Goal: Task Accomplishment & Management: Manage account settings

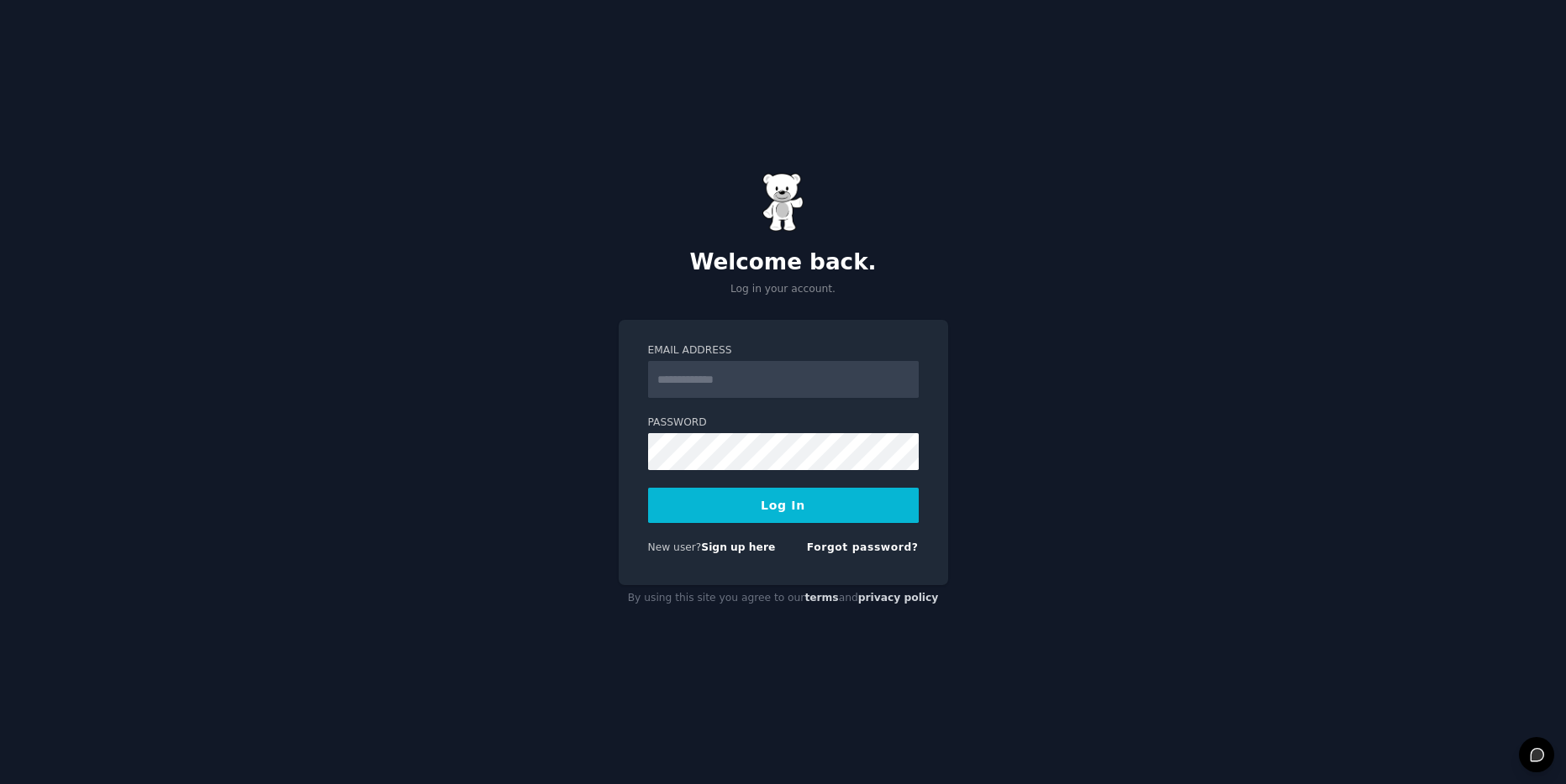
click at [690, 375] on input "Email Address" at bounding box center [783, 379] width 271 height 37
type input "**********"
click at [757, 502] on button "Log In" at bounding box center [783, 506] width 271 height 36
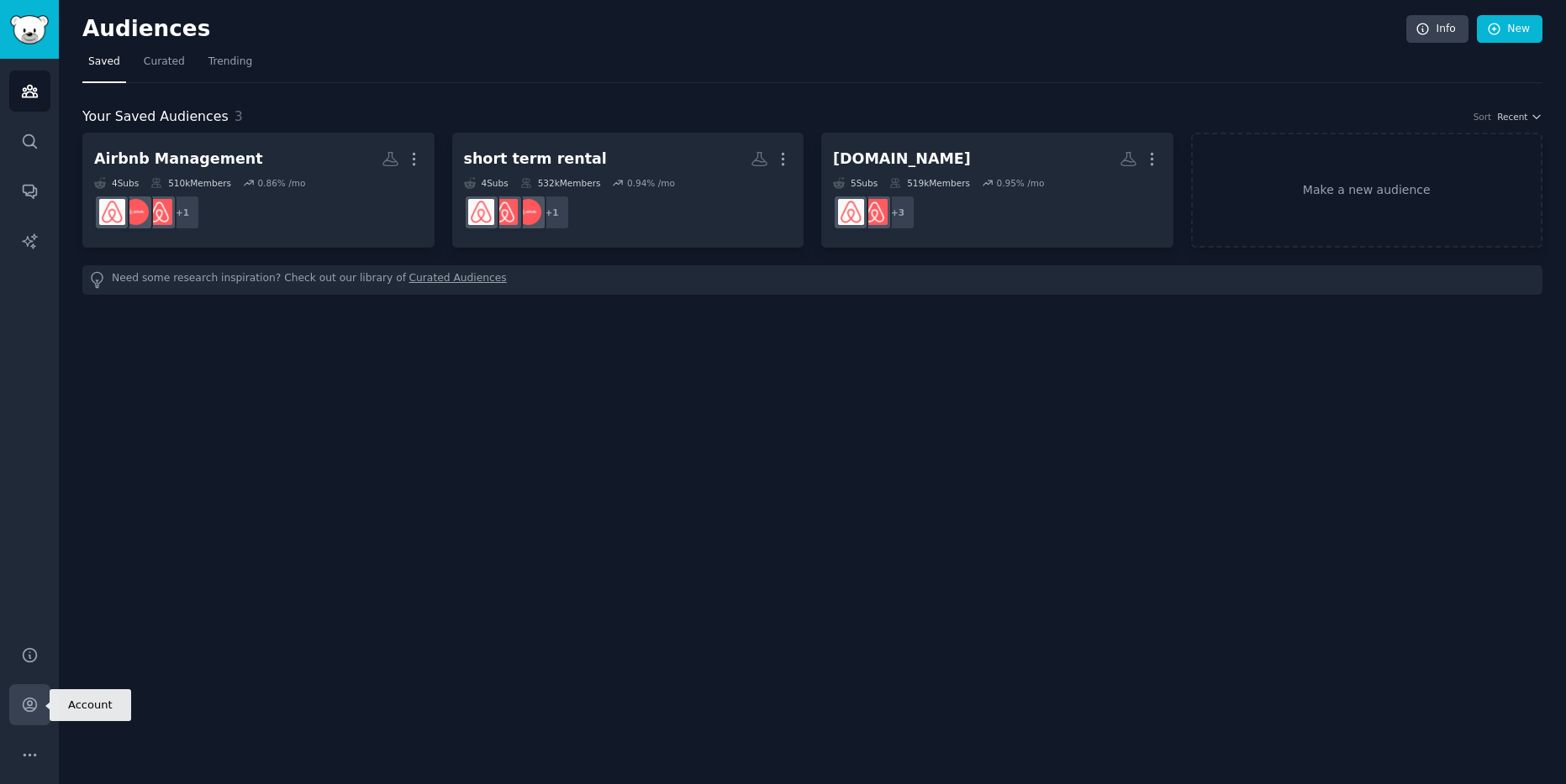
click at [35, 710] on icon "Sidebar" at bounding box center [30, 705] width 18 height 18
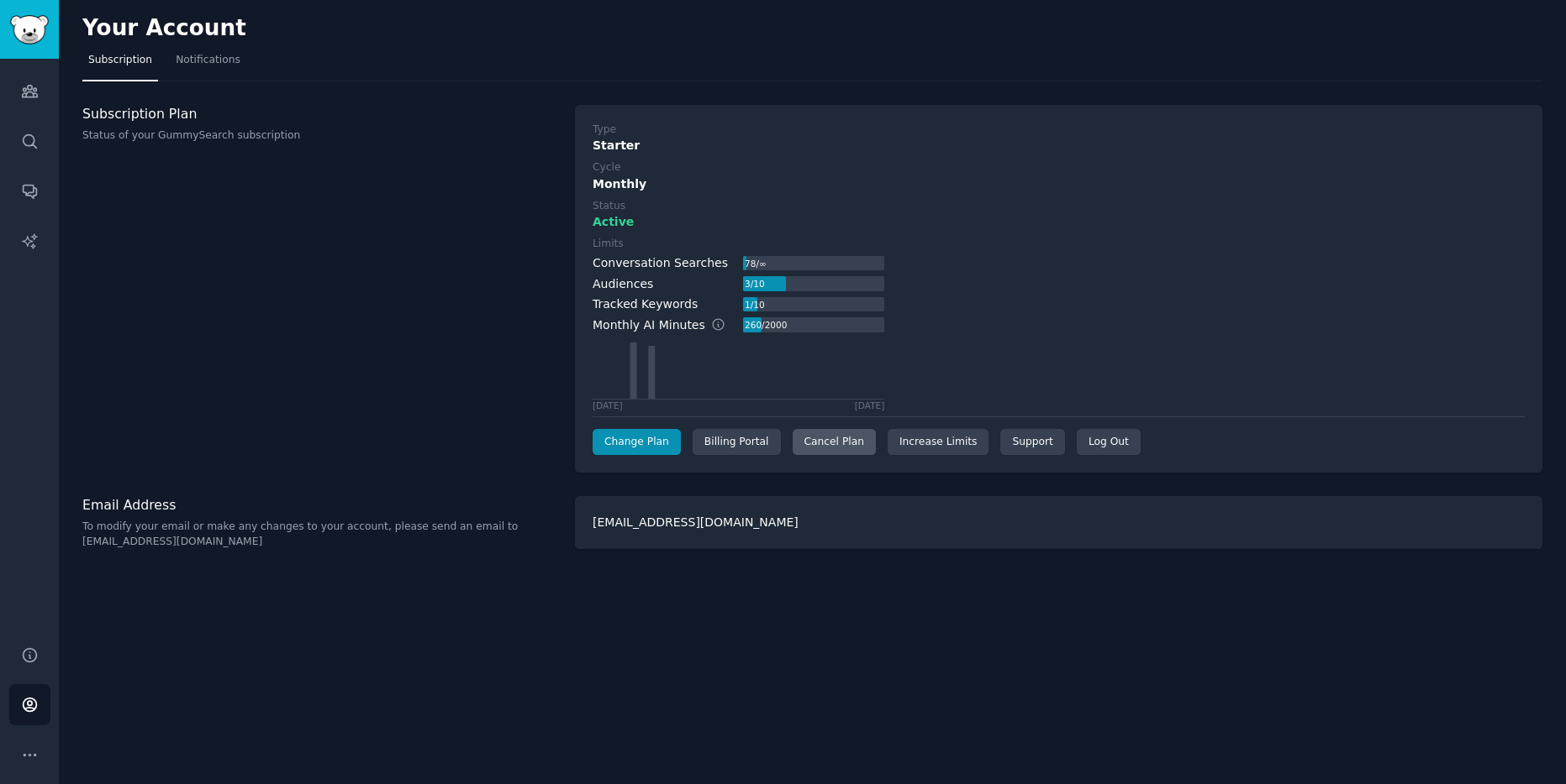
click at [832, 441] on div "Cancel Plan" at bounding box center [834, 442] width 83 height 27
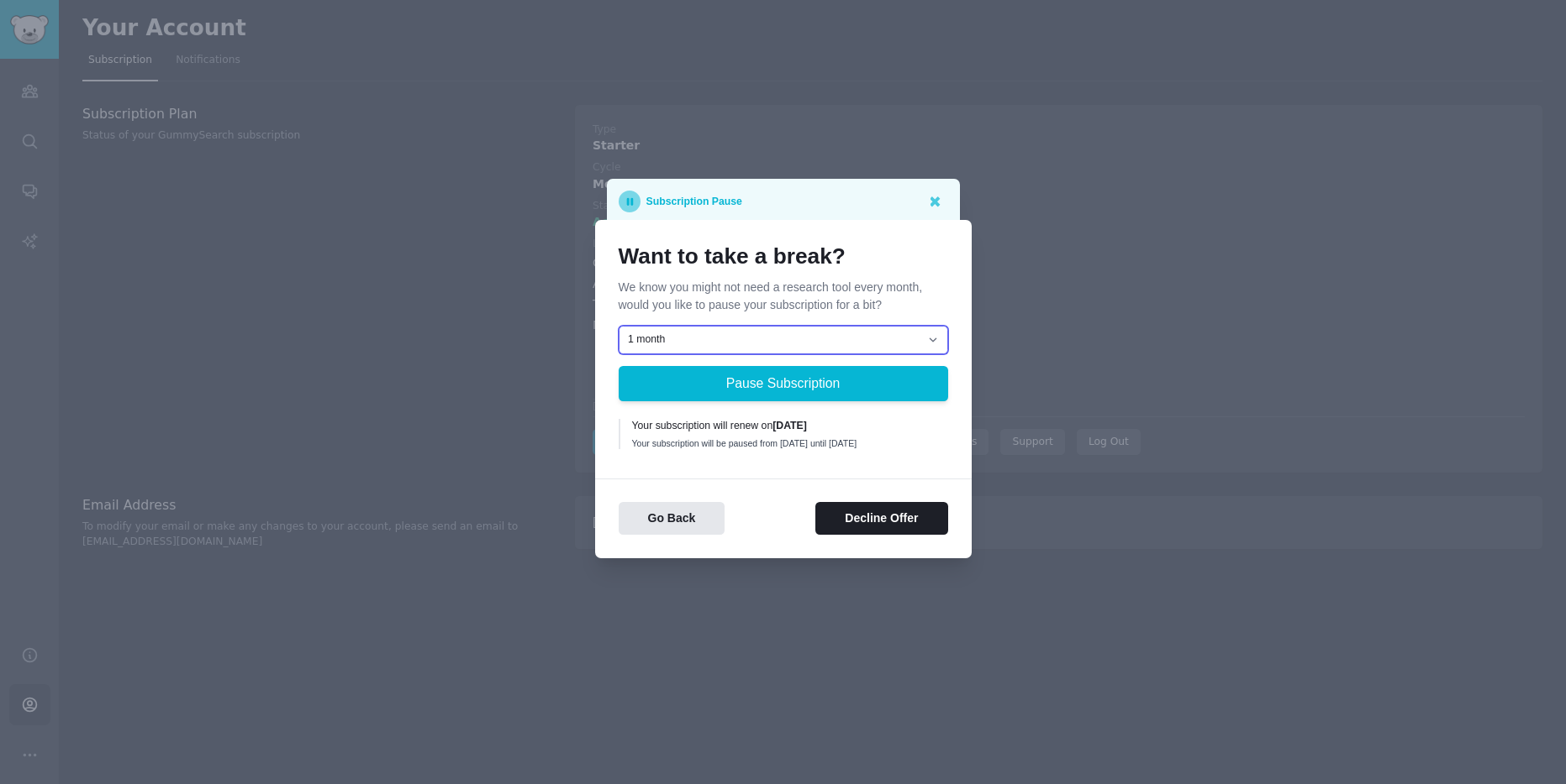
click at [687, 331] on select "1 month 2 months 3 months Choose a custom date to resume" at bounding box center [783, 340] width 329 height 29
click at [693, 332] on select "1 month 2 months 3 months Choose a custom date to resume" at bounding box center [783, 340] width 329 height 29
click at [905, 530] on button "Decline Offer" at bounding box center [881, 518] width 132 height 33
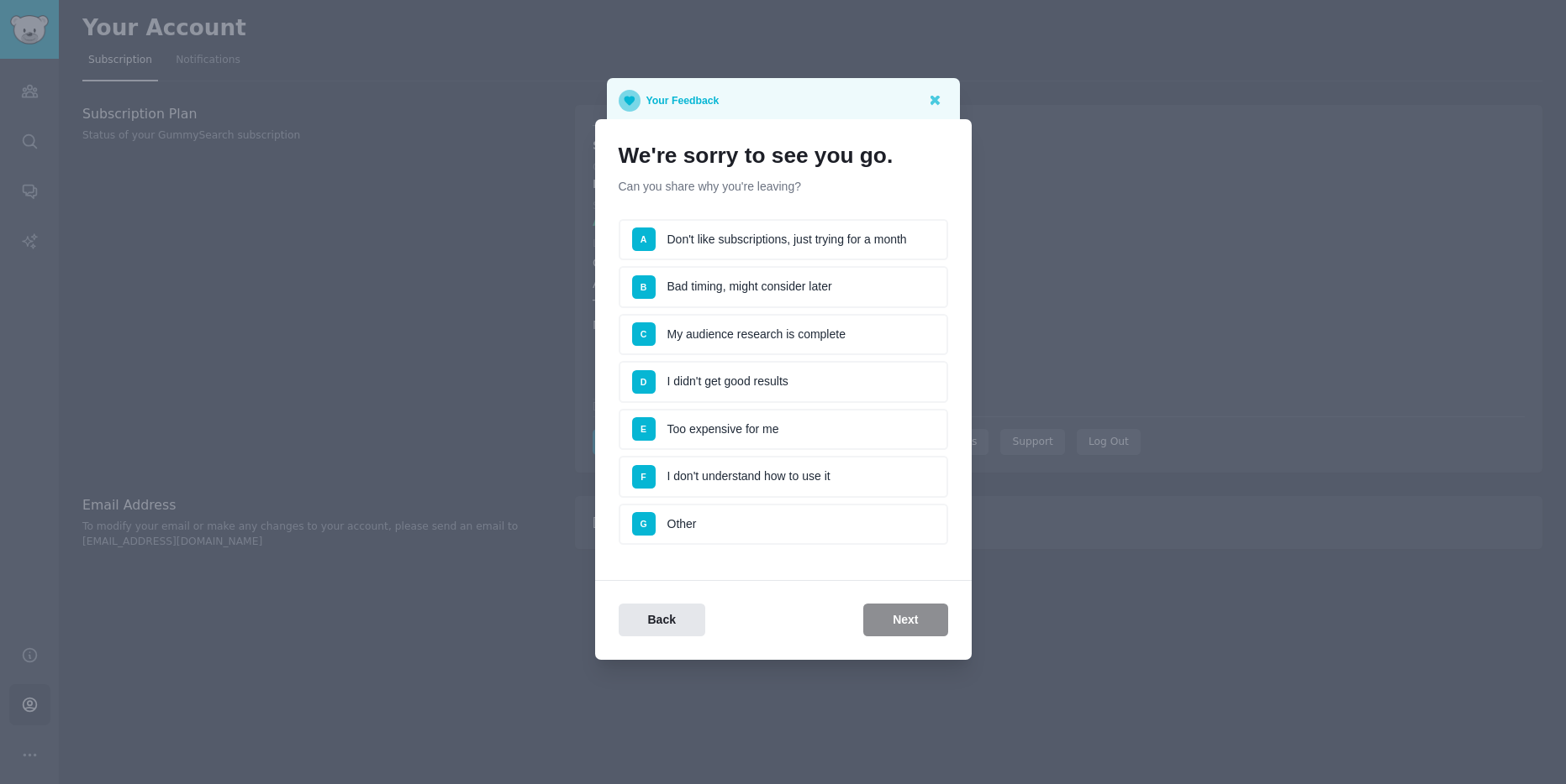
click at [743, 381] on li "D I didn't get good results" at bounding box center [783, 382] width 329 height 42
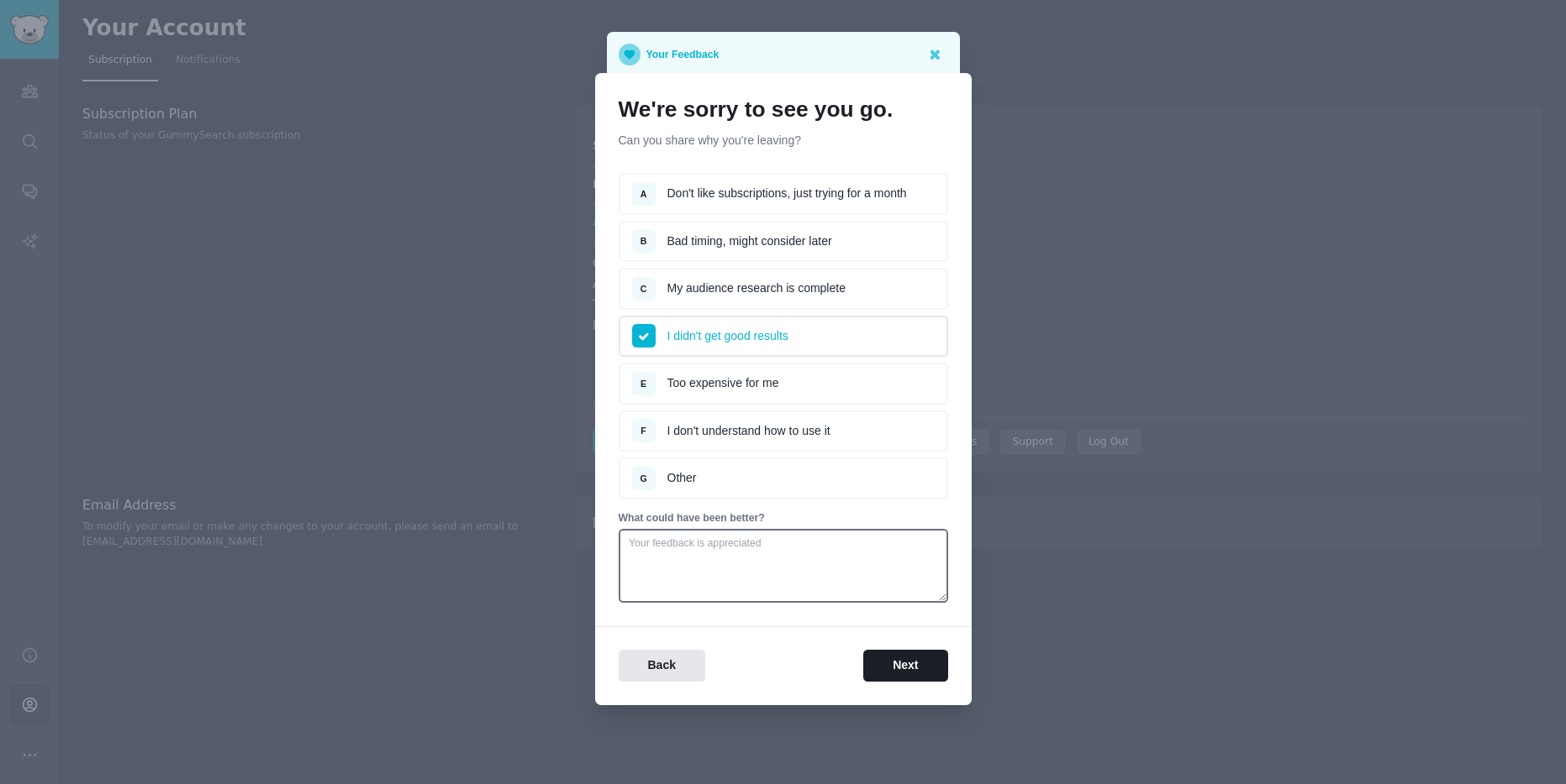
click at [748, 431] on li "F I don't understand how to use it" at bounding box center [783, 431] width 329 height 42
click at [731, 385] on li "E Too expensive for me" at bounding box center [783, 383] width 329 height 42
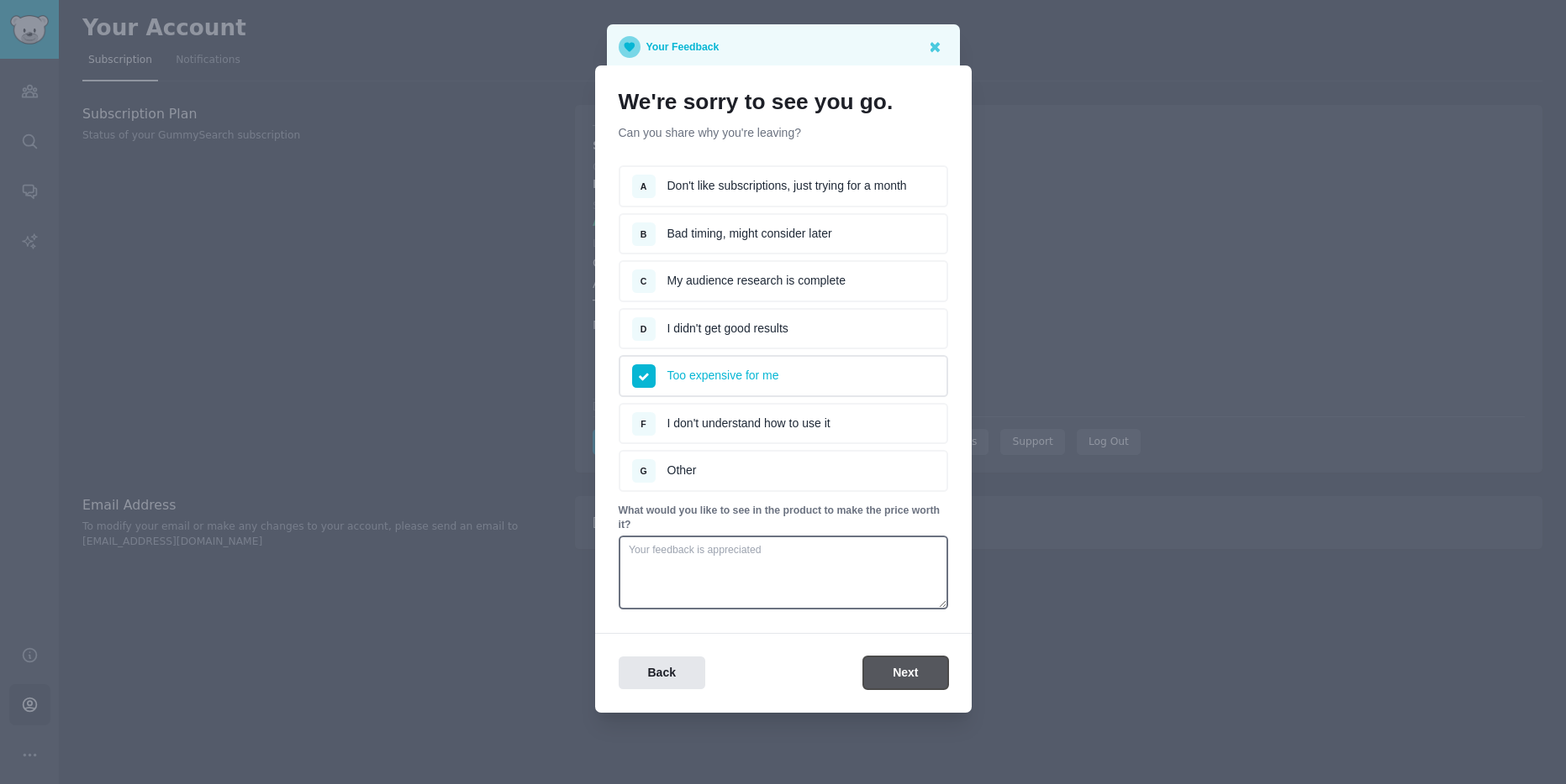
click at [899, 666] on button "Next" at bounding box center [905, 672] width 84 height 33
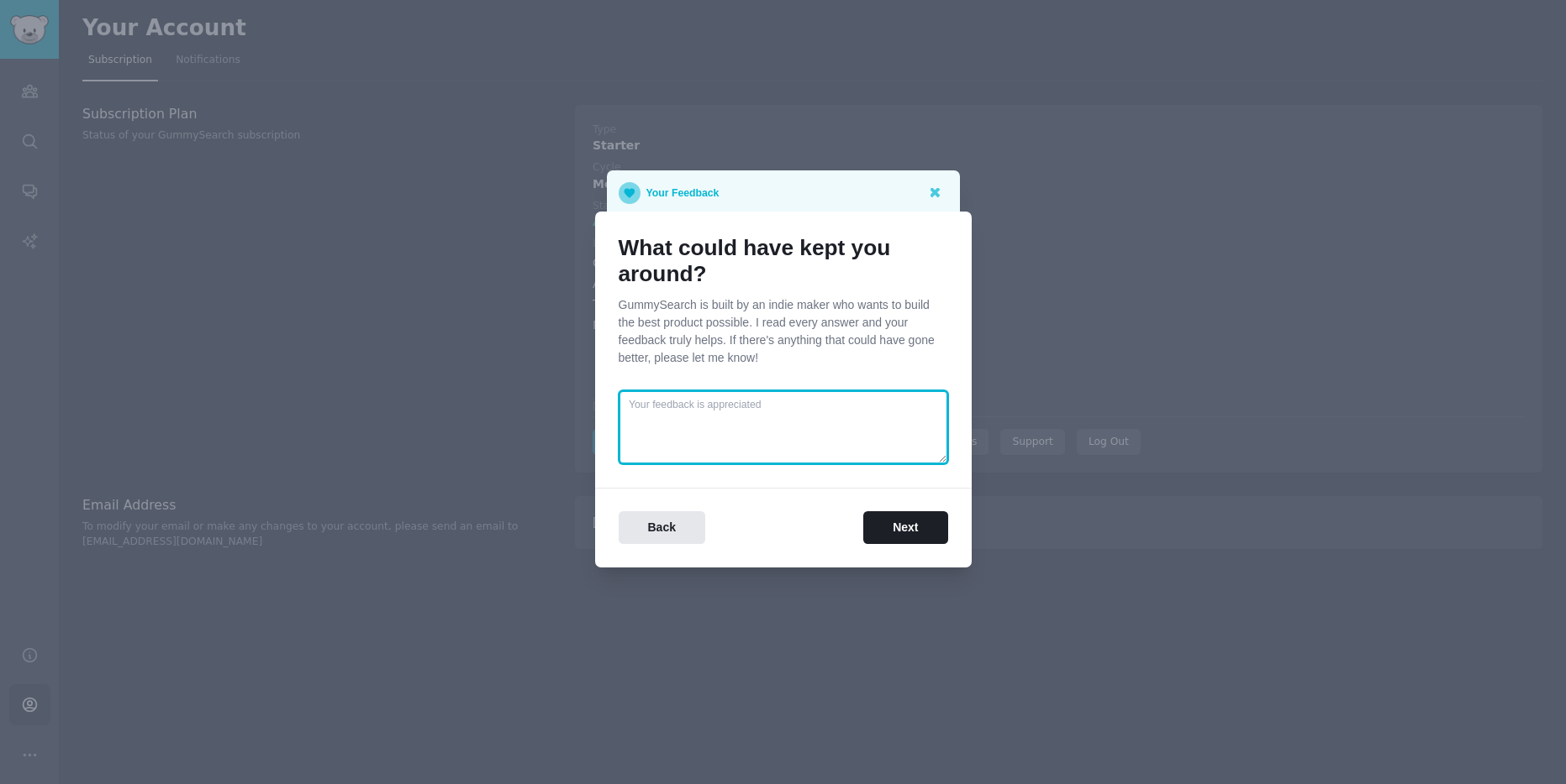
click at [776, 420] on textarea at bounding box center [783, 428] width 329 height 74
type textarea "yyyy"
click at [916, 549] on div "What could have kept you around? GummySearch is built by an indie maker who wan…" at bounding box center [783, 389] width 376 height 356
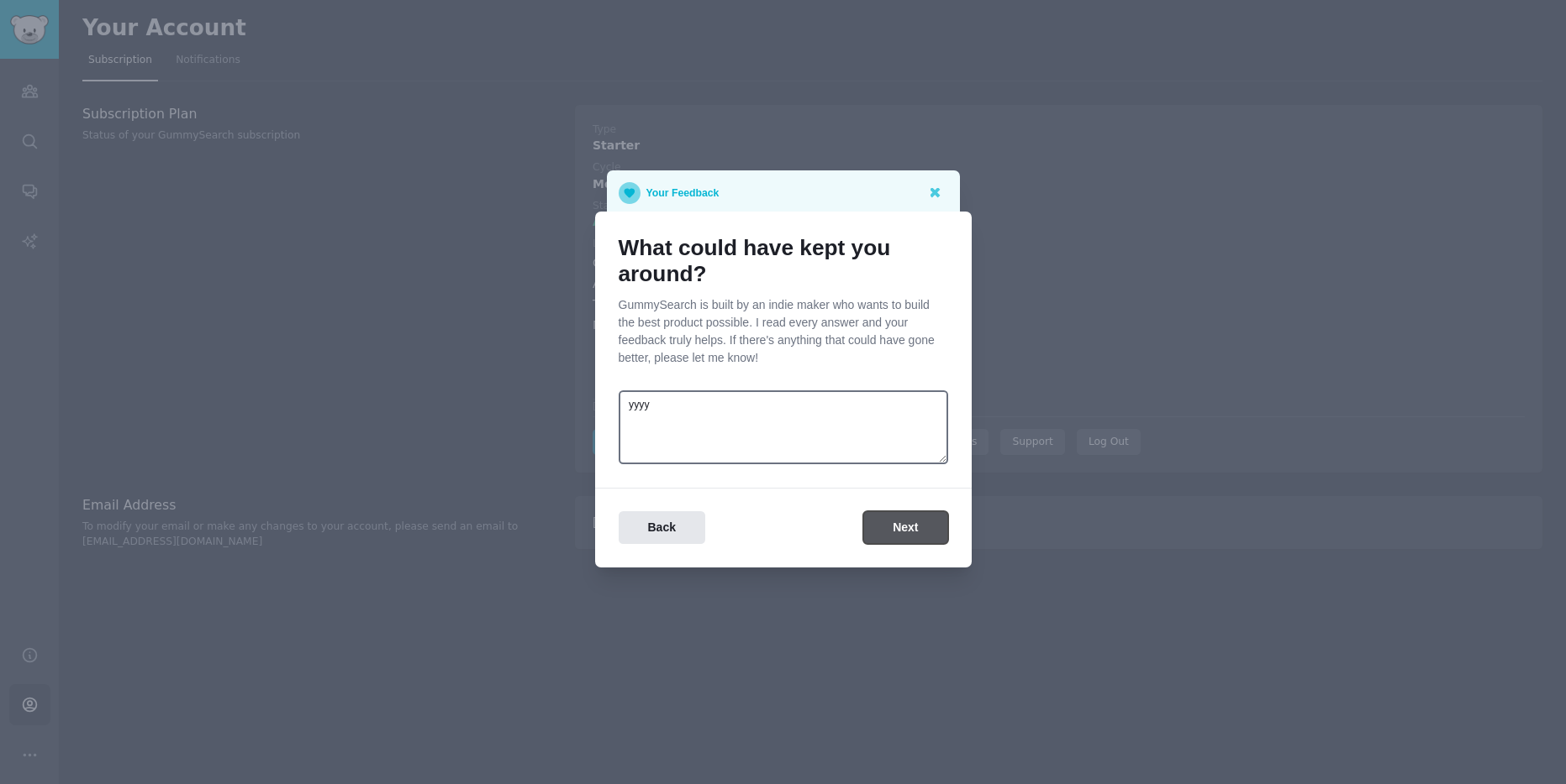
click at [909, 527] on button "Next" at bounding box center [905, 527] width 84 height 33
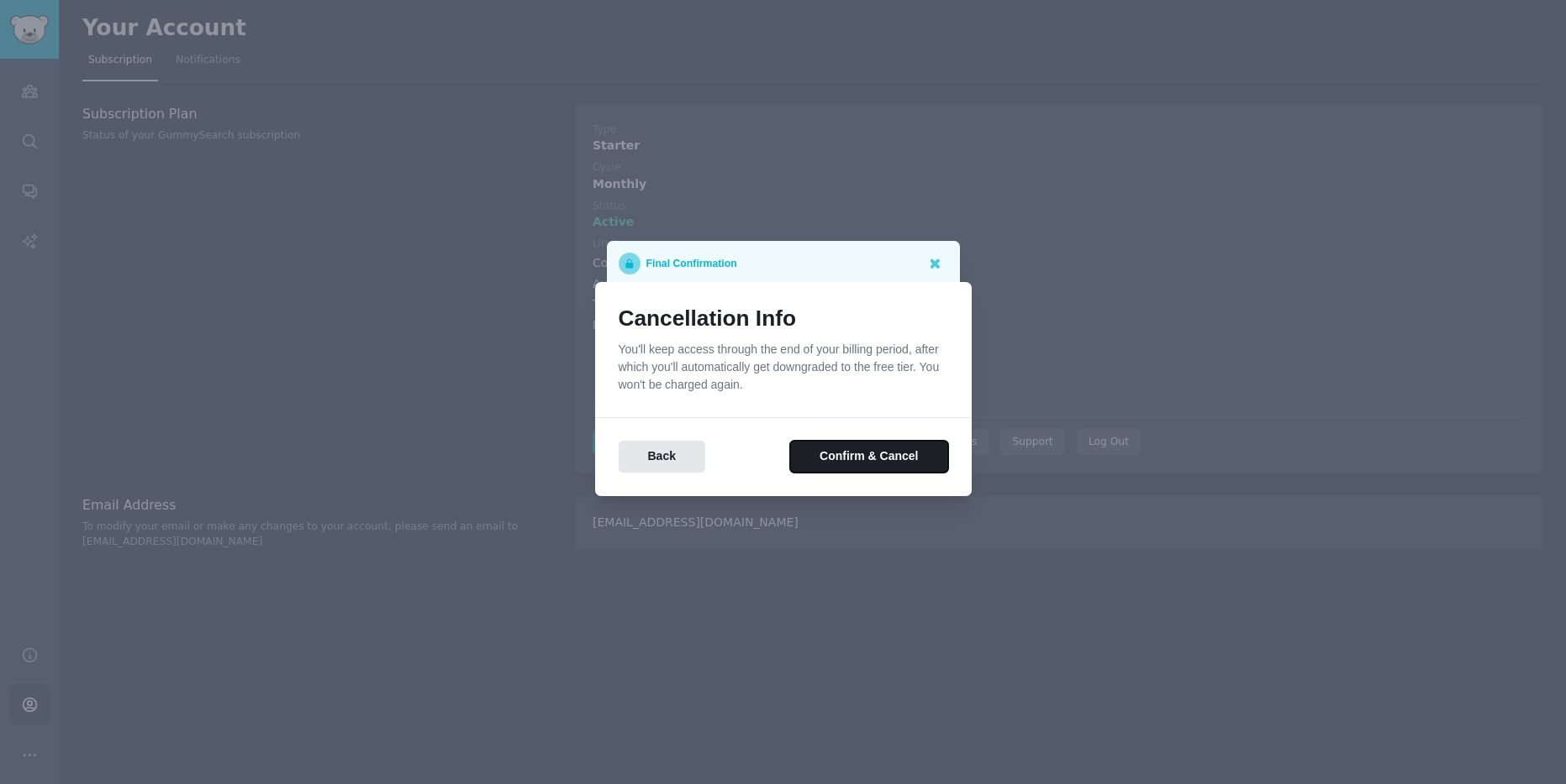
click at [855, 446] on button "Confirm & Cancel" at bounding box center [868, 457] width 157 height 33
